Goal: Task Accomplishment & Management: Manage account settings

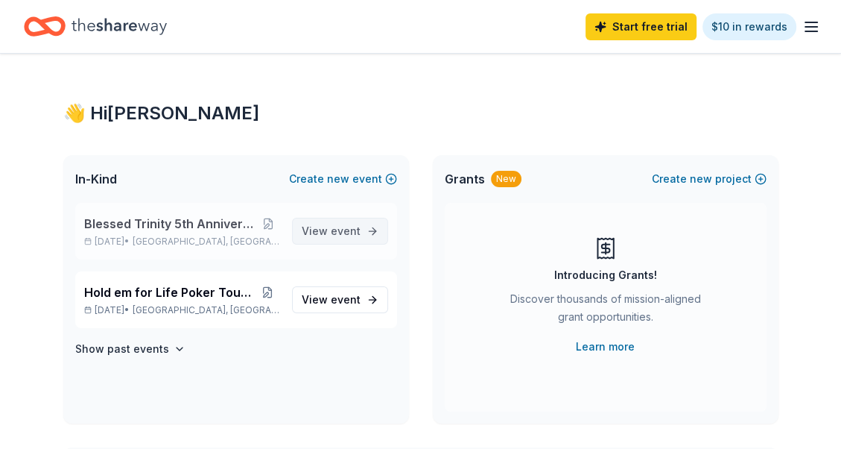
click at [329, 231] on span "View event" at bounding box center [331, 231] width 59 height 18
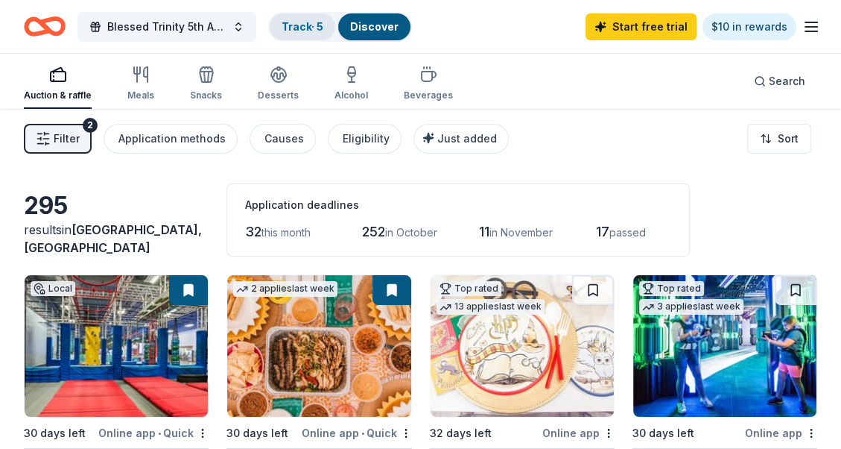
click at [295, 22] on link "Track · 5" at bounding box center [303, 26] width 42 height 13
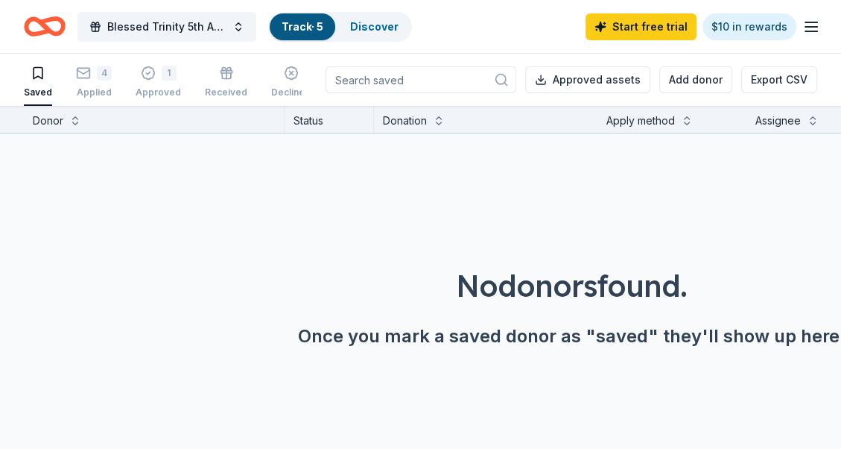
click at [289, 20] on link "Track · 5" at bounding box center [303, 26] width 42 height 13
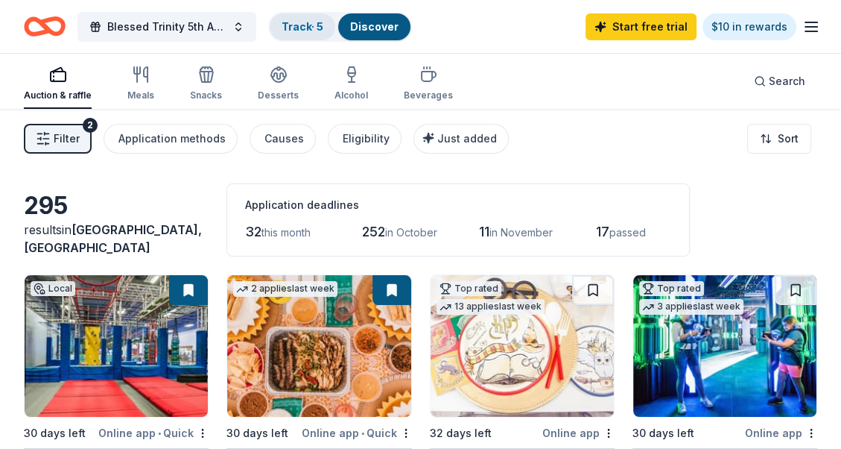
click at [288, 20] on link "Track · 5" at bounding box center [303, 26] width 42 height 13
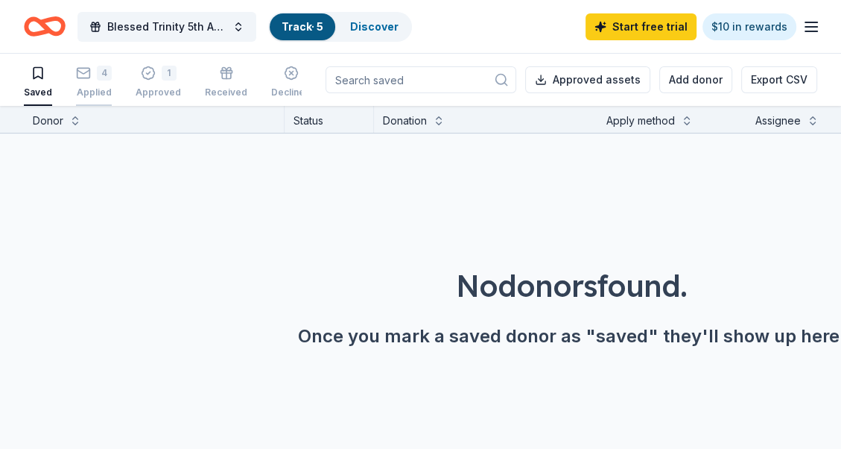
click at [86, 79] on icon "button" at bounding box center [83, 73] width 15 height 15
